Goal: Transaction & Acquisition: Purchase product/service

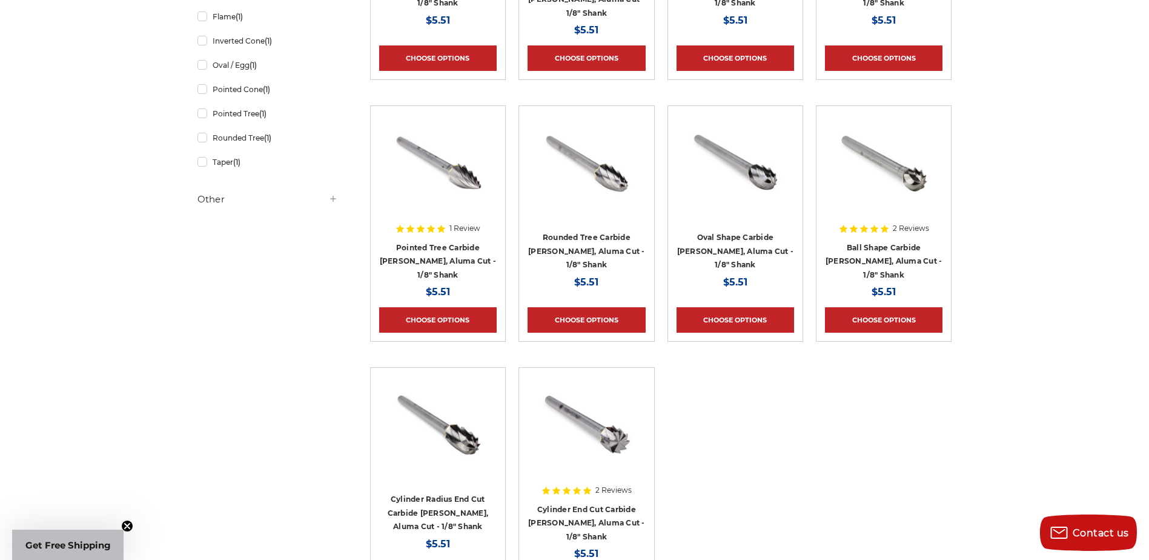
scroll to position [666, 0]
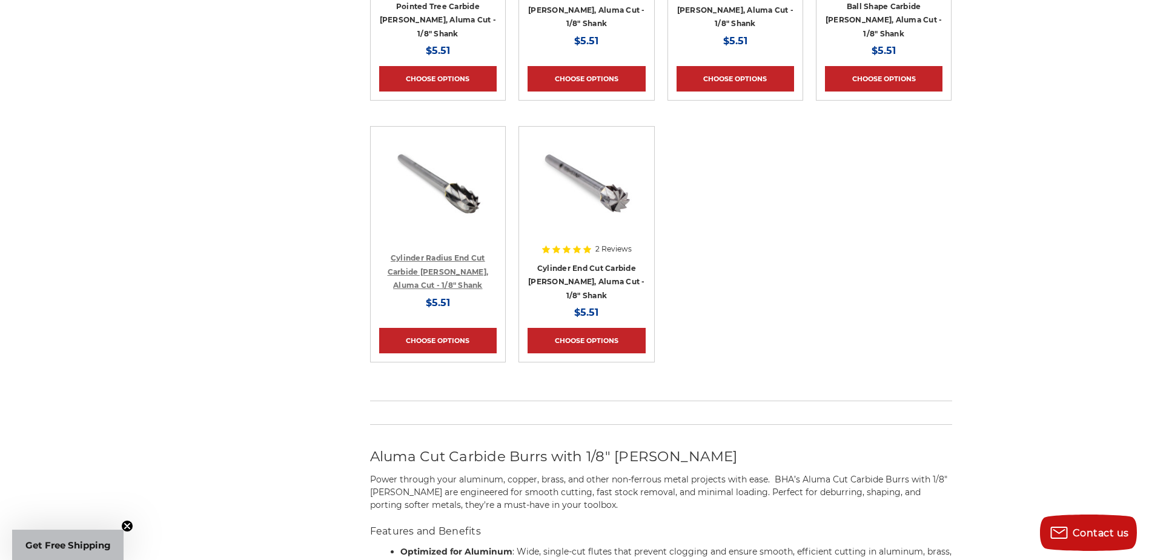
click at [433, 265] on link "Cylinder Radius End Cut Carbide [PERSON_NAME], Aluma Cut - 1/8" Shank" at bounding box center [438, 271] width 101 height 36
